Goal: Check status: Check status

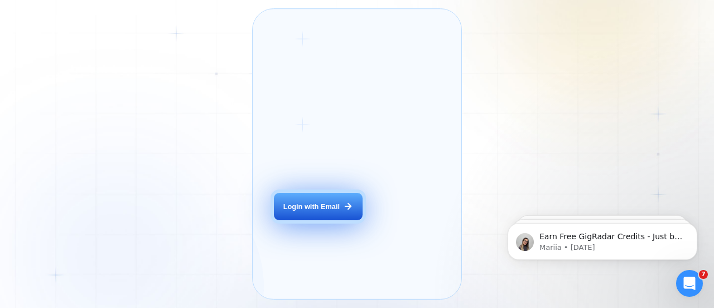
click at [310, 212] on div "Login with Email" at bounding box center [312, 207] width 56 height 10
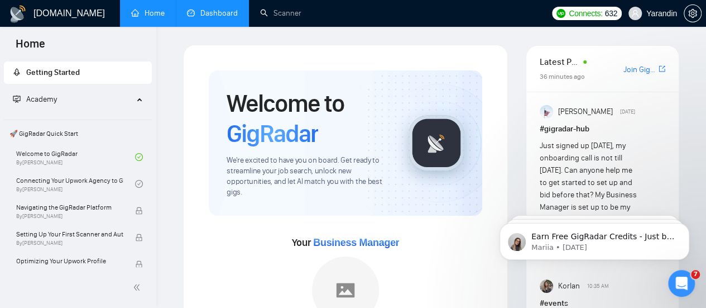
click at [227, 18] on link "Dashboard" at bounding box center [212, 12] width 51 height 9
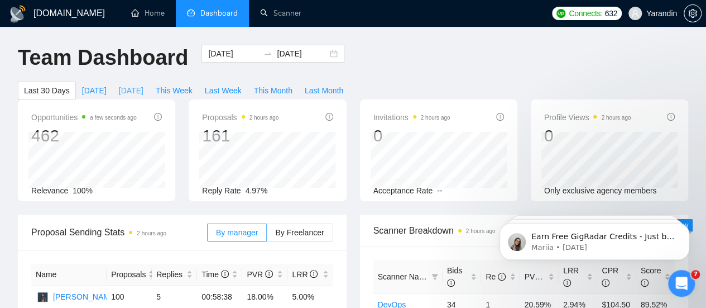
click at [143, 84] on span "Yesterday" at bounding box center [131, 90] width 25 height 12
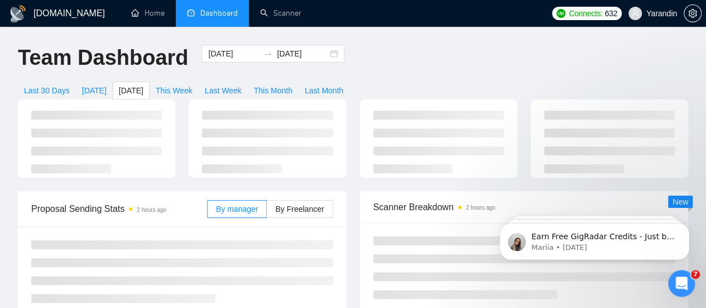
type input "2025-09-21"
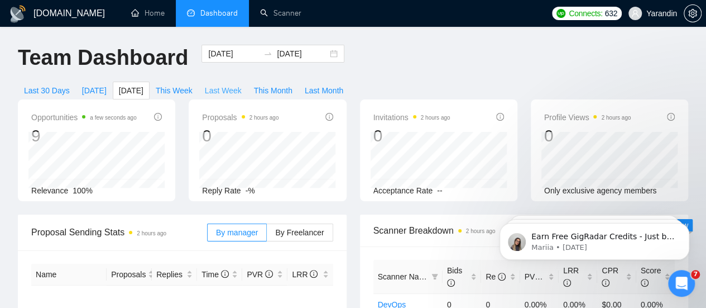
click at [242, 84] on span "Last Week" at bounding box center [223, 90] width 37 height 12
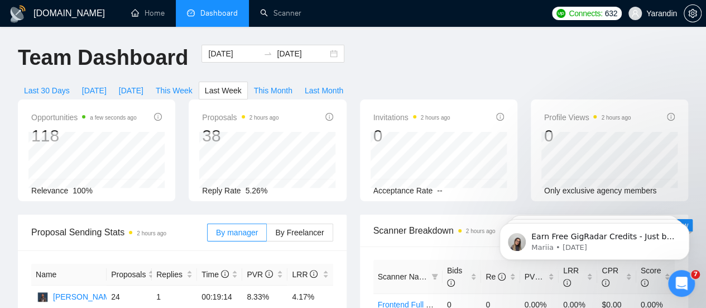
scroll to position [4, 0]
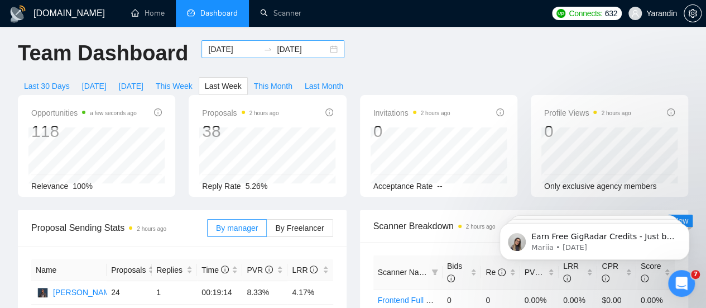
click at [304, 55] on input "2025-09-21" at bounding box center [302, 49] width 51 height 12
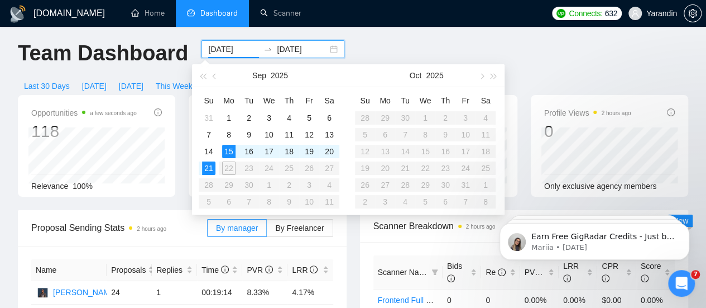
click at [233, 49] on input "2025-09-15" at bounding box center [233, 49] width 51 height 12
type input "2025-09-17"
click at [267, 145] on div "17" at bounding box center [268, 151] width 13 height 13
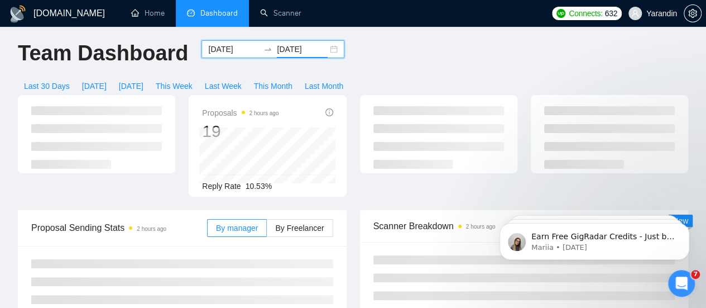
click at [285, 51] on input "2025-09-21" at bounding box center [302, 49] width 51 height 12
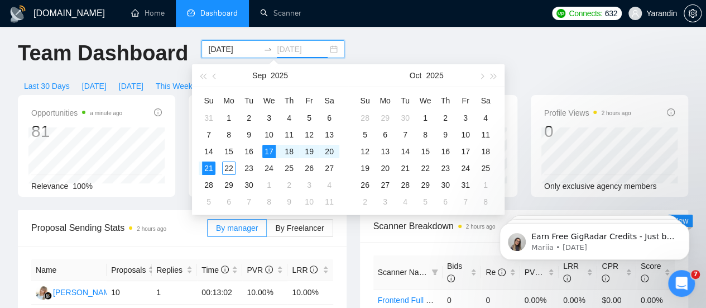
type input "2025-09-17"
click at [265, 145] on div "17" at bounding box center [268, 151] width 13 height 13
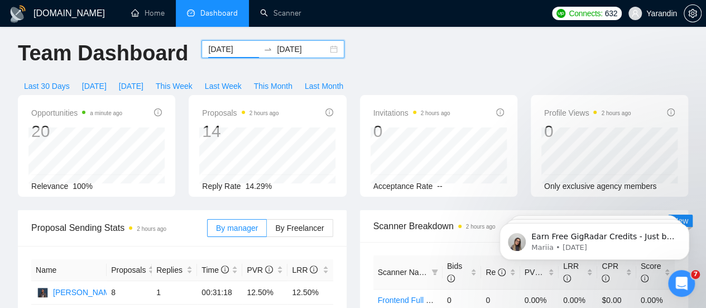
click at [181, 187] on div "Opportunities a minute ago 20 Relevance 100% Proposals 2 hours ago 14 Reply Rat…" at bounding box center [353, 152] width 684 height 115
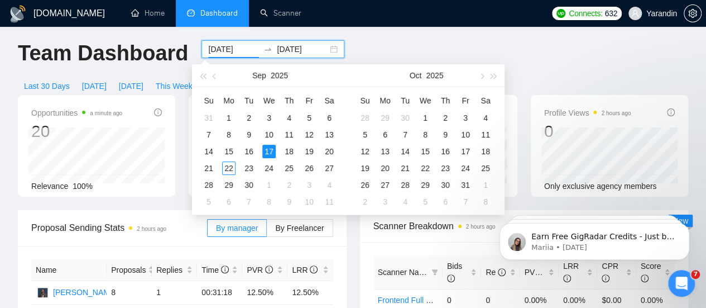
click at [226, 47] on input "2025-09-17" at bounding box center [233, 49] width 51 height 12
type input "2025-09-18"
click at [289, 148] on div "18" at bounding box center [288, 151] width 13 height 13
type input "2025-09-18"
click at [291, 147] on div "18" at bounding box center [288, 151] width 13 height 13
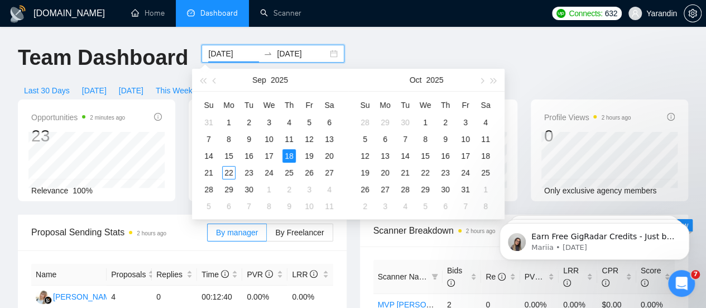
click at [233, 47] on input "2025-09-18" at bounding box center [233, 53] width 51 height 12
type input "2025-09-19"
click at [306, 151] on div "19" at bounding box center [309, 155] width 13 height 13
type input "2025-09-19"
click at [313, 155] on div "19" at bounding box center [309, 155] width 13 height 13
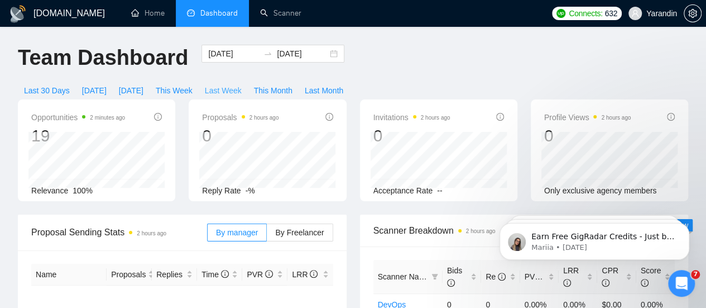
click at [242, 84] on span "Last Week" at bounding box center [223, 90] width 37 height 12
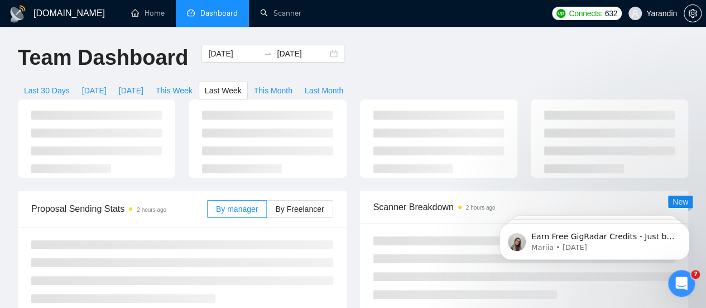
type input "2025-09-15"
type input "2025-09-21"
